Goal: Task Accomplishment & Management: Manage account settings

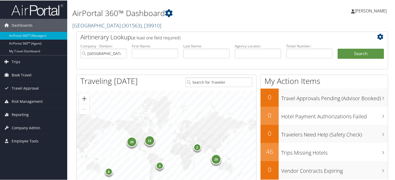
click at [122, 26] on span "( 301563 )" at bounding box center [132, 24] width 20 height 7
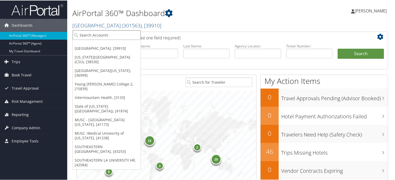
click at [121, 35] on input "search" at bounding box center [107, 35] width 68 height 10
type input "musc"
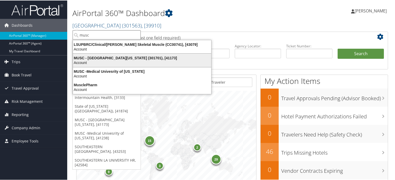
click at [134, 58] on div "MUSC - Medical University of South Carolina (301701), [41173]" at bounding box center [142, 57] width 144 height 5
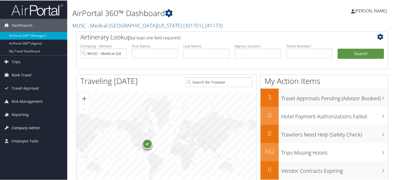
click at [38, 127] on span "Company Admin" at bounding box center [26, 127] width 29 height 13
click at [134, 28] on link "MUSC - [GEOGRAPHIC_DATA][US_STATE] ( 301701 ) , [ 41173 ]" at bounding box center [147, 24] width 150 height 7
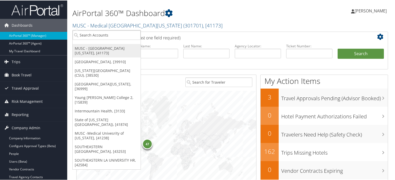
click at [118, 50] on link "MUSC - [GEOGRAPHIC_DATA][US_STATE], [41173]" at bounding box center [107, 49] width 68 height 13
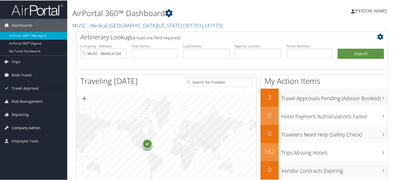
click at [27, 127] on span "Company Admin" at bounding box center [26, 127] width 29 height 13
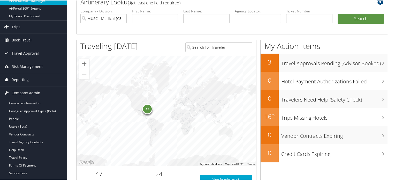
scroll to position [103, 0]
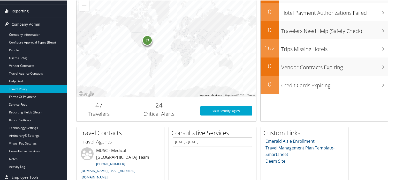
click at [20, 88] on link "Travel Policy" at bounding box center [33, 88] width 67 height 8
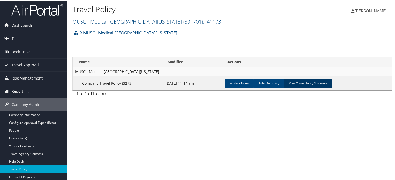
click at [292, 82] on link "View Travel Policy Summary" at bounding box center [307, 82] width 49 height 9
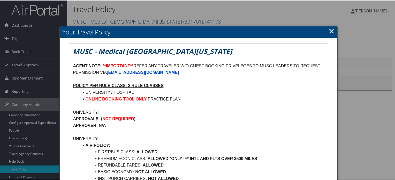
click at [328, 28] on link "×" at bounding box center [331, 30] width 6 height 10
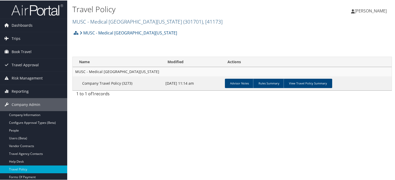
click at [113, 19] on link "MUSC - Medical University of South Carolina ( 301701 ) , [ 41173 ]" at bounding box center [147, 21] width 150 height 7
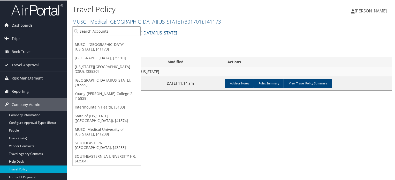
click at [115, 34] on input "search" at bounding box center [107, 31] width 68 height 10
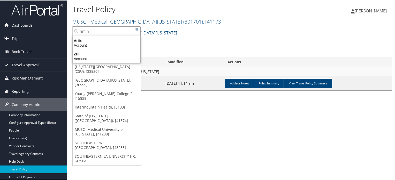
type input "rimini"
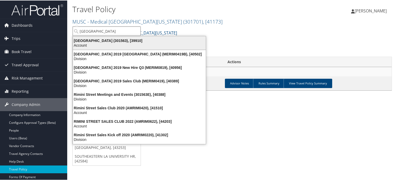
click at [110, 43] on div "Account" at bounding box center [139, 44] width 139 height 5
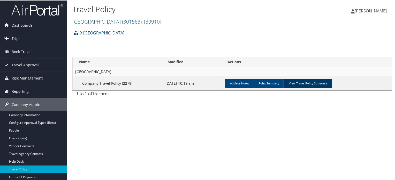
click at [295, 80] on link "View Travel Policy Summary" at bounding box center [307, 82] width 49 height 9
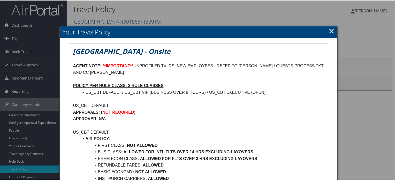
click at [331, 31] on link "×" at bounding box center [331, 30] width 6 height 10
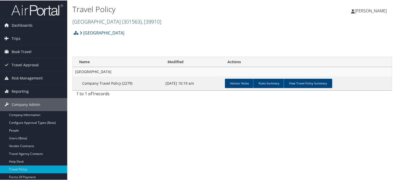
click at [142, 18] on span ", [ 39910 ]" at bounding box center [152, 21] width 20 height 7
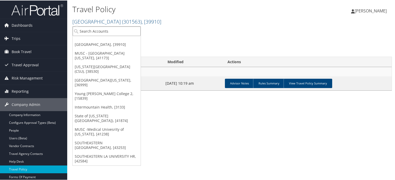
click at [119, 30] on input "search" at bounding box center [107, 31] width 68 height 10
type input "musc"
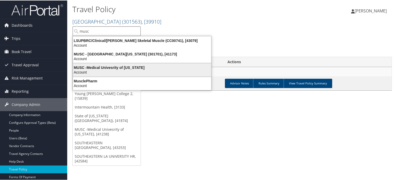
click at [117, 64] on div "MUSC -Medical Univesrity of South Carolina Account" at bounding box center [142, 69] width 137 height 12
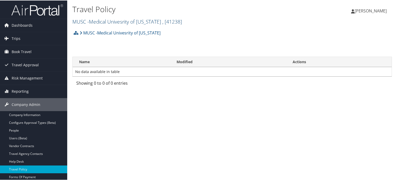
click at [161, 22] on link "MUSC -Medical Univesrity of [US_STATE] , [ 41238 ]" at bounding box center [127, 21] width 110 height 7
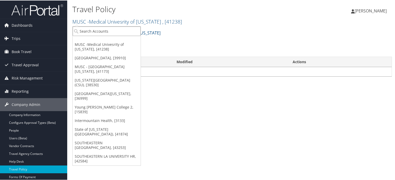
click at [114, 27] on input "search" at bounding box center [107, 31] width 68 height 10
type input "musc"
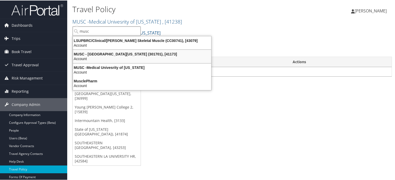
click at [130, 52] on div "MUSC - [GEOGRAPHIC_DATA][US_STATE] (301701), [41173]" at bounding box center [142, 53] width 144 height 5
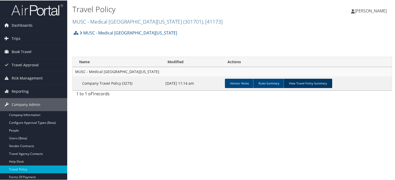
click at [299, 80] on link "View Travel Policy Summary" at bounding box center [307, 82] width 49 height 9
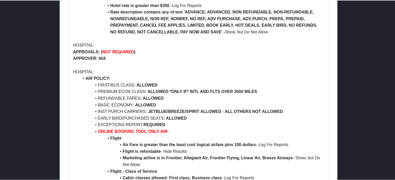
scroll to position [387, 0]
